Goal: Information Seeking & Learning: Learn about a topic

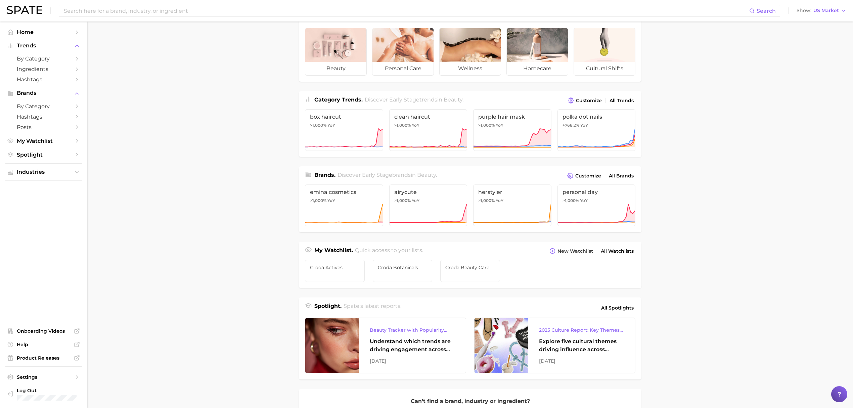
scroll to position [45, 0]
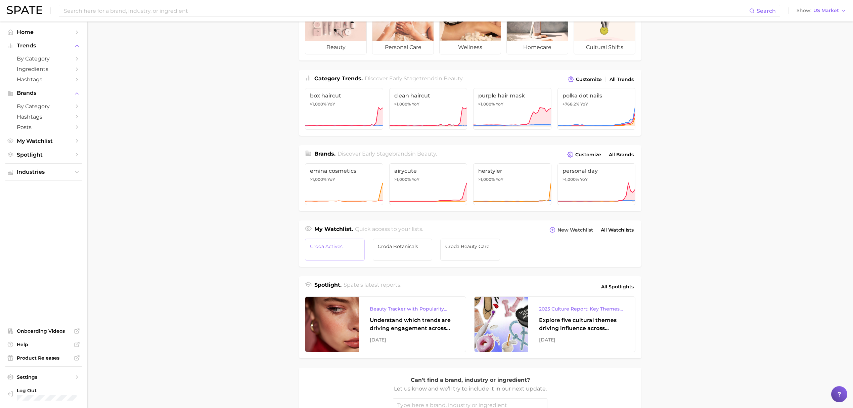
click at [348, 251] on link "Croda Actives" at bounding box center [335, 249] width 60 height 22
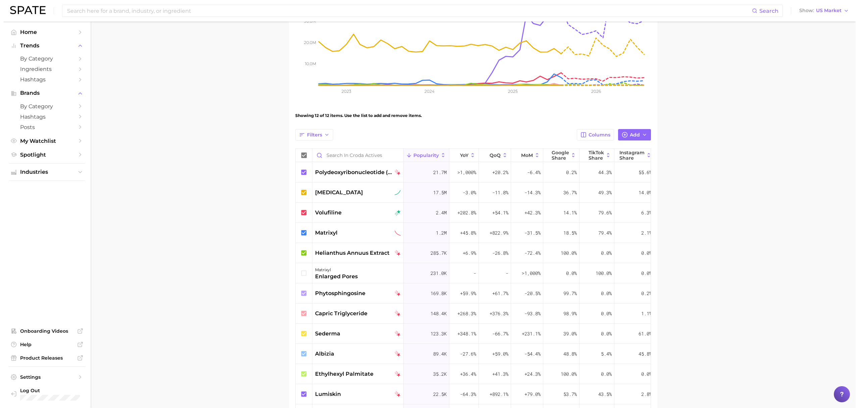
scroll to position [134, 0]
click at [299, 272] on icon at bounding box center [300, 272] width 7 height 7
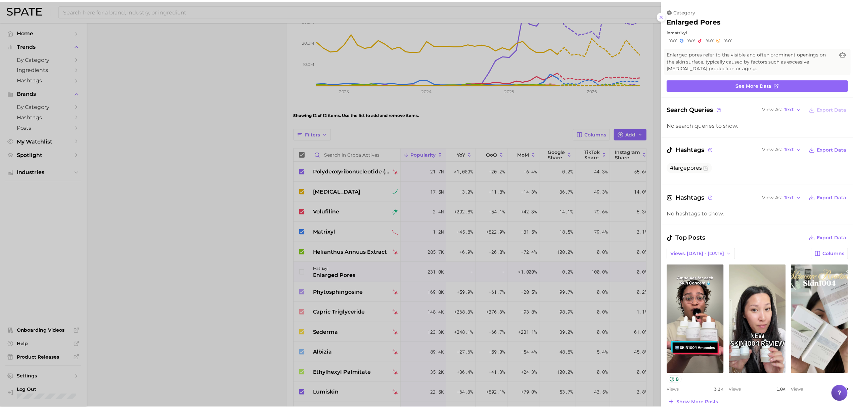
scroll to position [0, 0]
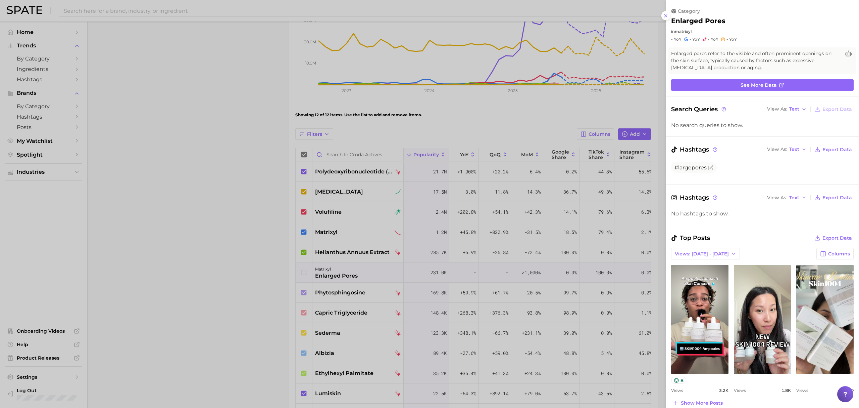
click at [269, 273] on div at bounding box center [429, 204] width 859 height 408
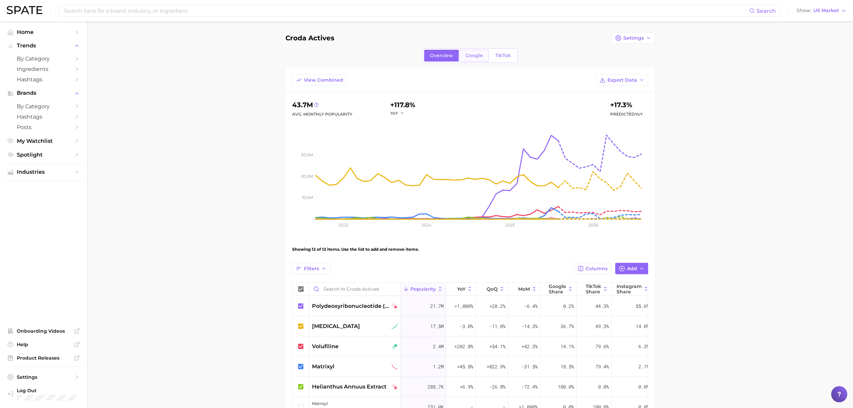
click at [473, 54] on span "Google" at bounding box center [473, 56] width 17 height 6
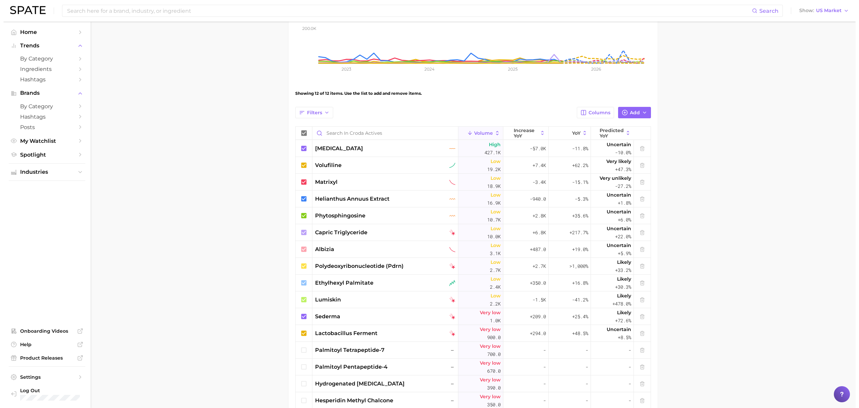
scroll to position [134, 0]
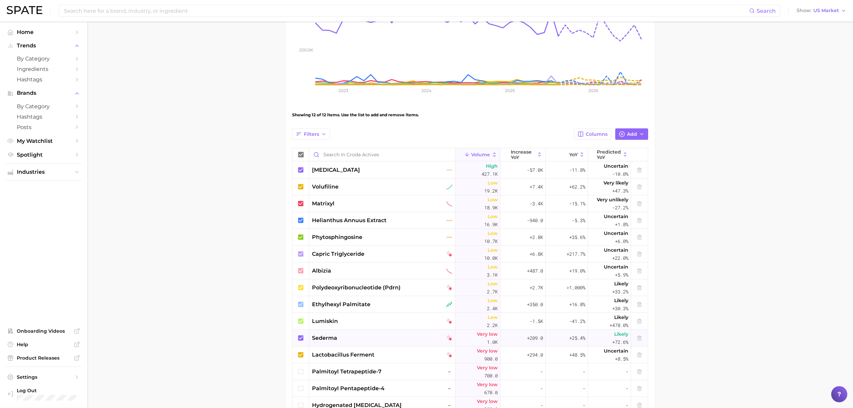
click at [403, 334] on div "sederma" at bounding box center [382, 338] width 140 height 8
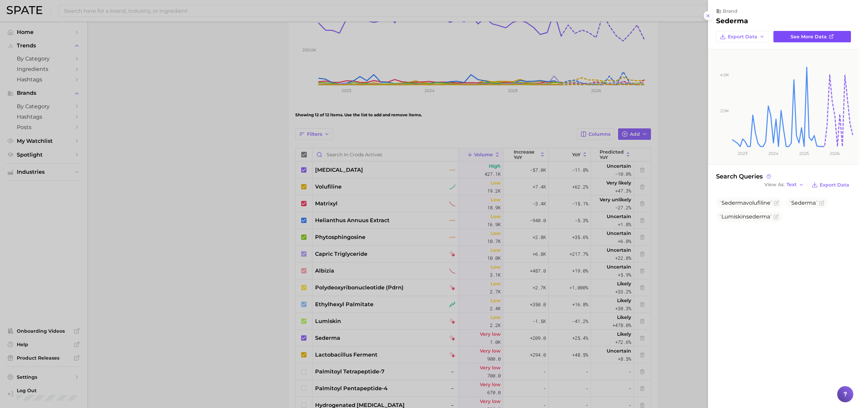
click at [798, 38] on span "See more data" at bounding box center [809, 37] width 36 height 6
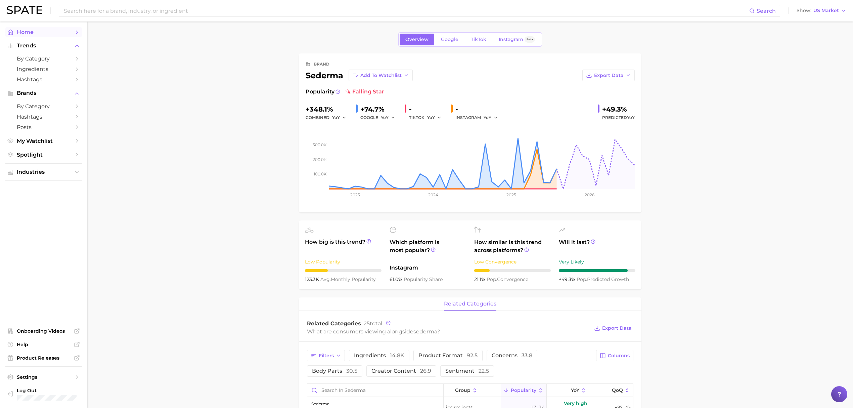
click at [69, 28] on link "Home" at bounding box center [43, 32] width 77 height 10
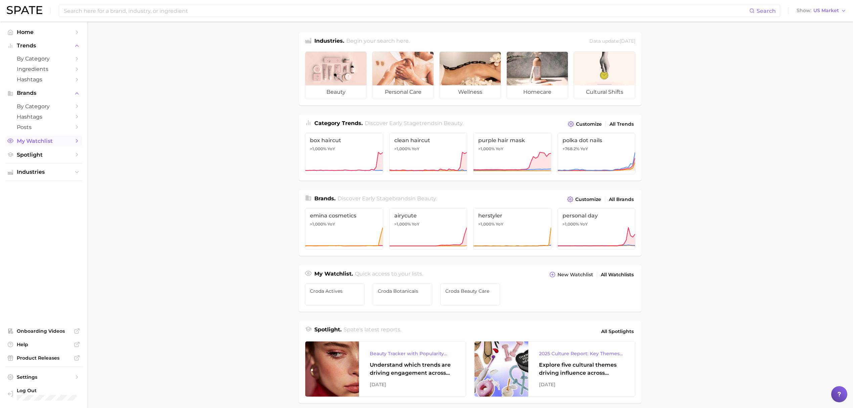
click at [65, 144] on span "My Watchlist" at bounding box center [44, 141] width 54 height 6
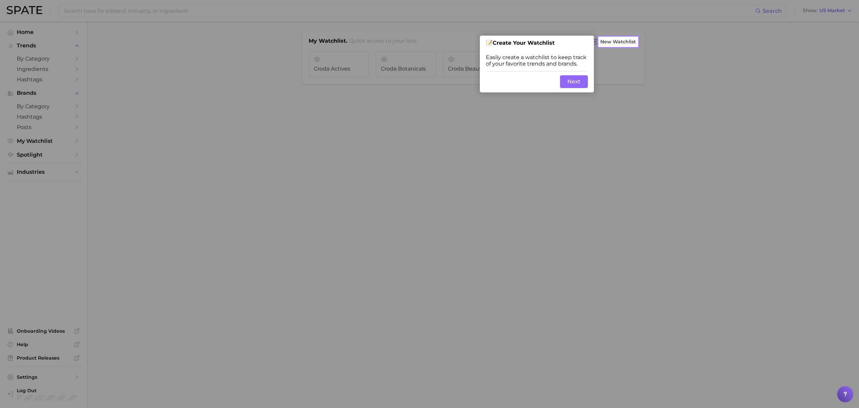
click at [573, 77] on button "Next" at bounding box center [574, 81] width 28 height 13
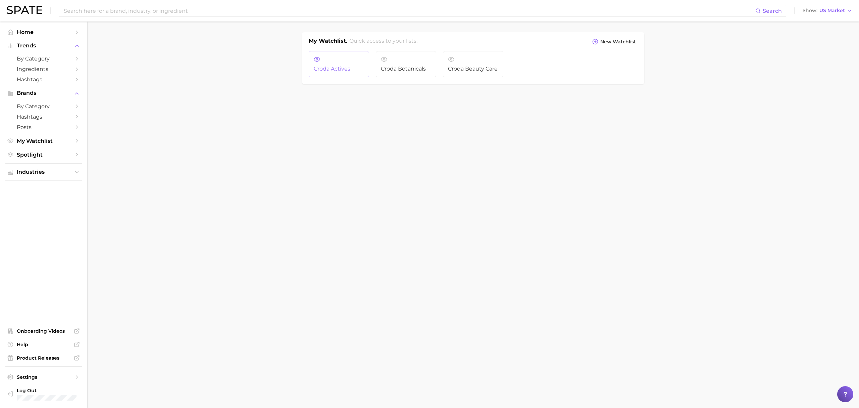
click at [324, 66] on span "Croda Actives" at bounding box center [339, 69] width 50 height 6
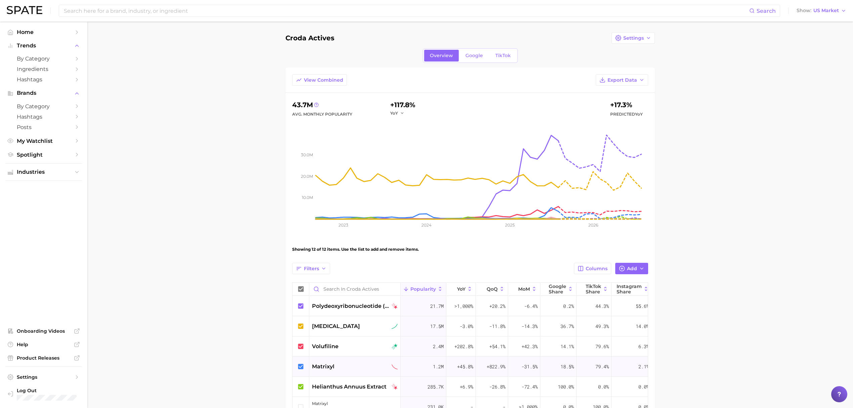
click at [340, 362] on div "matrixyl" at bounding box center [354, 366] width 91 height 20
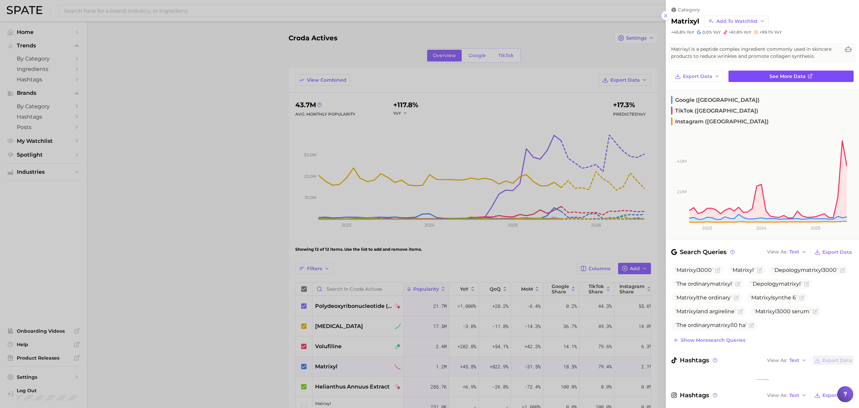
click at [737, 73] on link "See more data" at bounding box center [791, 75] width 125 height 11
